Goal: Transaction & Acquisition: Purchase product/service

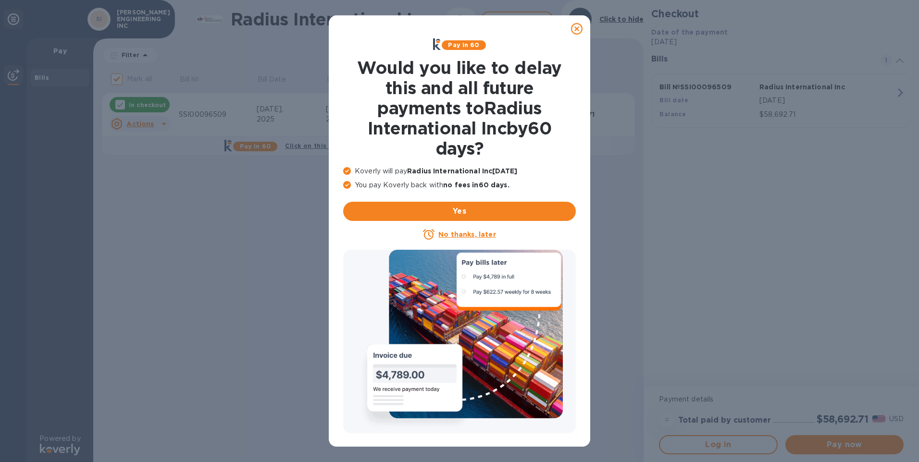
click at [576, 28] on icon at bounding box center [577, 29] width 12 height 12
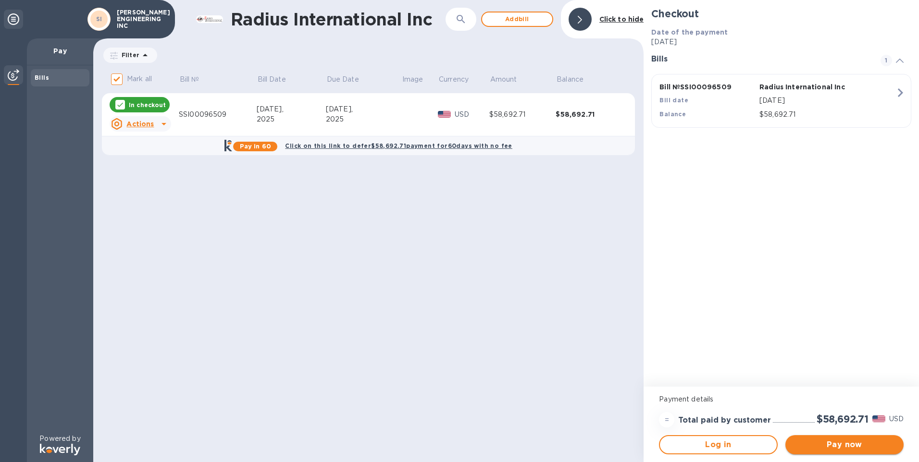
click at [849, 450] on button "Pay now" at bounding box center [844, 444] width 118 height 19
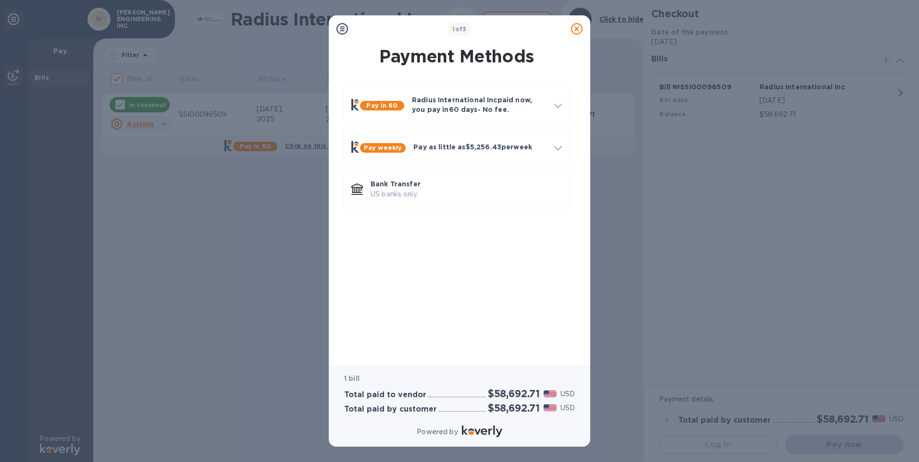
drag, startPoint x: 470, startPoint y: 189, endPoint x: 445, endPoint y: 241, distance: 57.8
click at [445, 241] on div "Pay in 60 Radius International Inc paid now, you pay [DATE] - No fee. Apply to …" at bounding box center [457, 217] width 246 height 279
click at [446, 262] on div "Pay in 60 Radius International Inc paid now, you pay [DATE] - No fee. Apply to …" at bounding box center [457, 217] width 246 height 279
click at [452, 198] on p "US banks only." at bounding box center [466, 194] width 191 height 10
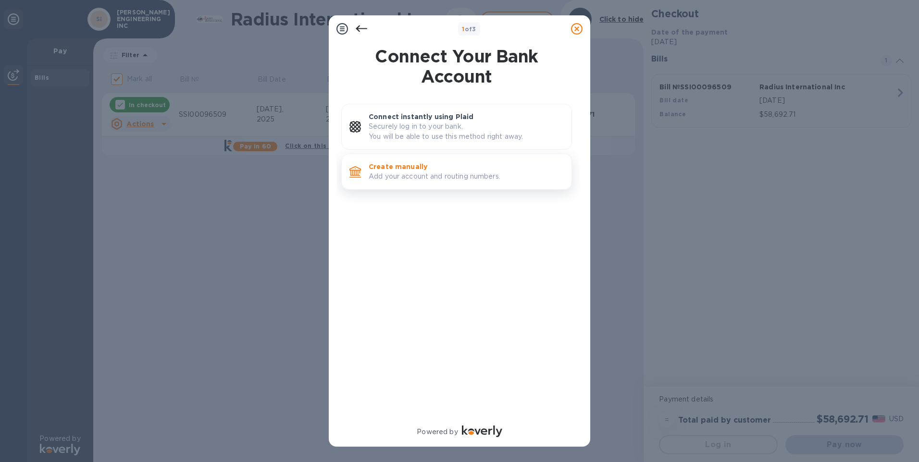
click at [455, 179] on p "Add your account and routing numbers." at bounding box center [466, 177] width 195 height 10
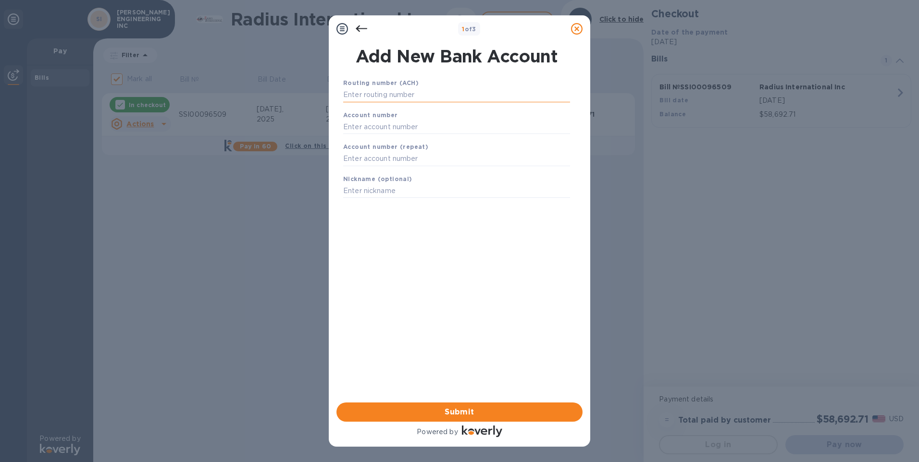
click at [408, 99] on input "text" at bounding box center [456, 95] width 227 height 14
drag, startPoint x: 408, startPoint y: 99, endPoint x: 278, endPoint y: 114, distance: 130.2
click at [278, 114] on div "1 of 3 Add New Bank Account Routing number (ACH) [US_BANK_ROUTING_MICR] FIFTH T…" at bounding box center [459, 231] width 919 height 462
type input "042000314"
click at [382, 138] on input "text" at bounding box center [456, 139] width 227 height 14
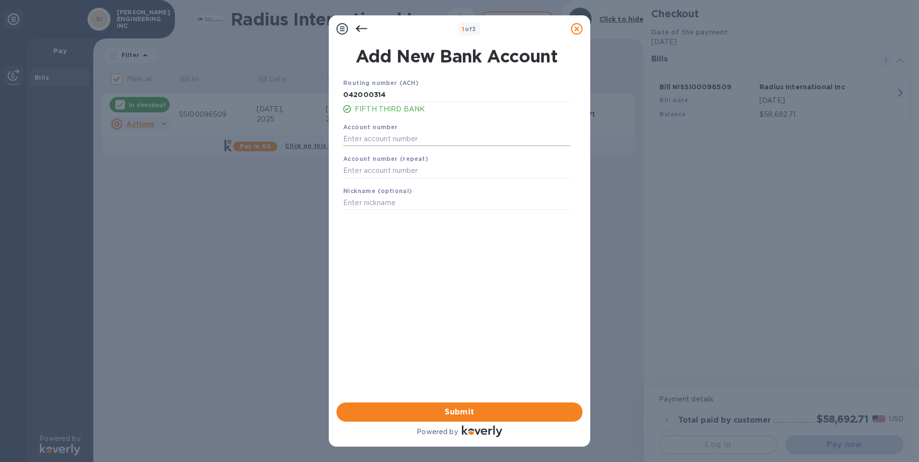
click at [391, 136] on input "text" at bounding box center [456, 139] width 227 height 14
type input "07029117202"
click at [428, 171] on input "text" at bounding box center [456, 171] width 227 height 14
drag, startPoint x: 428, startPoint y: 171, endPoint x: 140, endPoint y: 189, distance: 288.0
click at [142, 189] on div "1 of 3 Add New Bank Account Routing number (ACH) [US_BANK_ROUTING_MICR] FIFTH T…" at bounding box center [459, 231] width 919 height 462
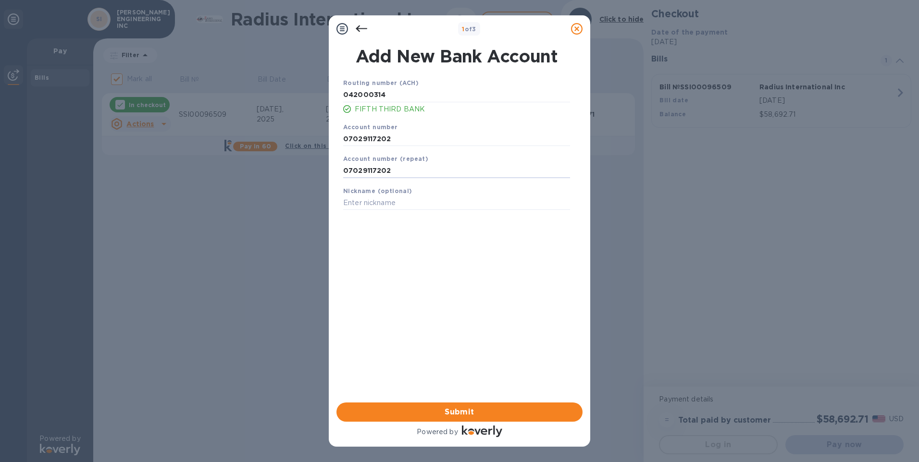
type input "07029117202"
click at [442, 209] on input "text" at bounding box center [456, 203] width 227 height 14
click at [459, 411] on span "Submit" at bounding box center [459, 413] width 231 height 12
